Goal: Information Seeking & Learning: Learn about a topic

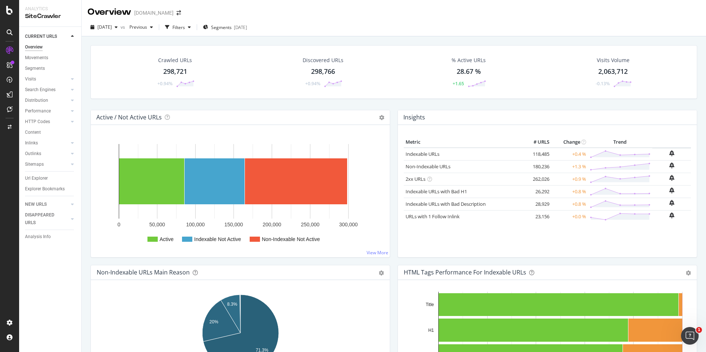
click at [324, 67] on div "298,766" at bounding box center [323, 72] width 24 height 10
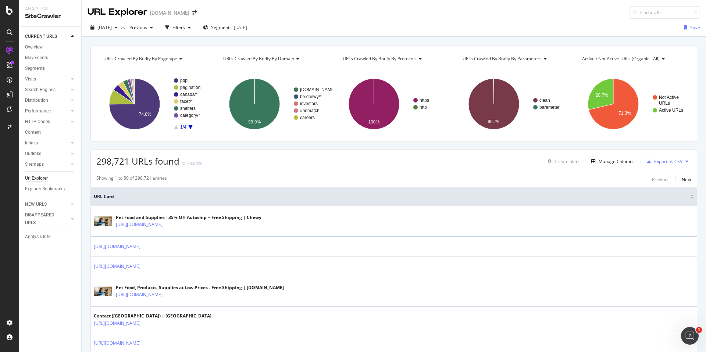
click at [192, 126] on icon "A chart." at bounding box center [190, 127] width 4 height 4
click at [185, 80] on text "education" at bounding box center [189, 80] width 19 height 5
